Goal: Task Accomplishment & Management: Complete application form

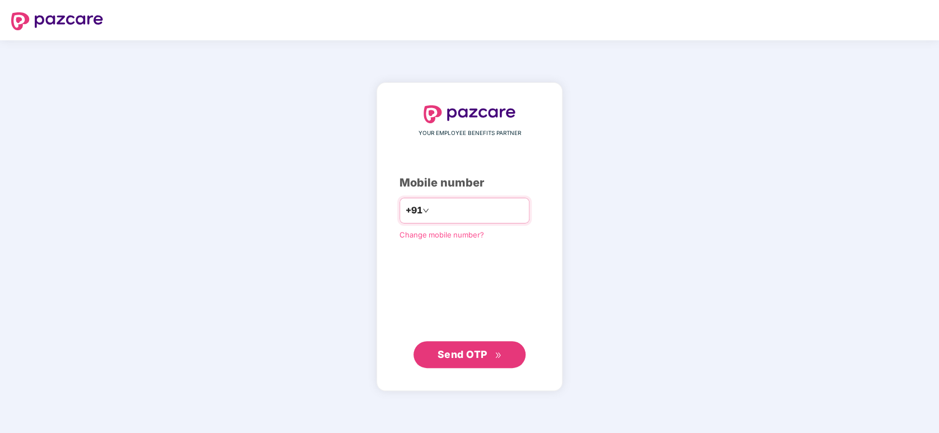
click at [449, 206] on input "number" at bounding box center [477, 211] width 92 height 18
type input "**********"
click at [469, 356] on span "Send OTP" at bounding box center [463, 354] width 50 height 12
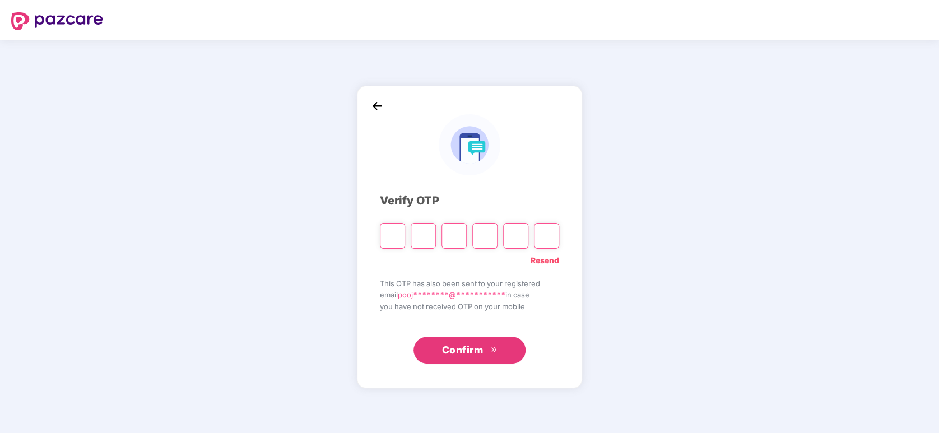
type input "*"
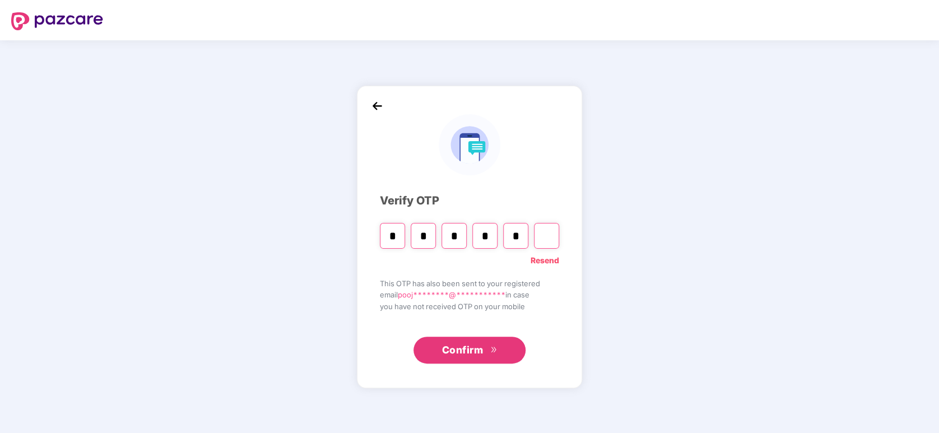
type input "*"
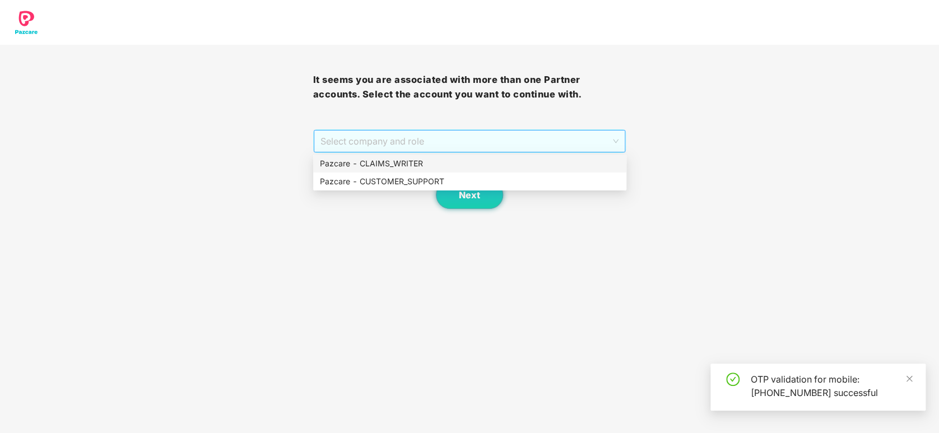
click at [412, 149] on span "Select company and role" at bounding box center [470, 141] width 299 height 21
click at [404, 182] on div "Pazcare - CUSTOMER_SUPPORT" at bounding box center [470, 181] width 300 height 12
